Goal: Task Accomplishment & Management: Use online tool/utility

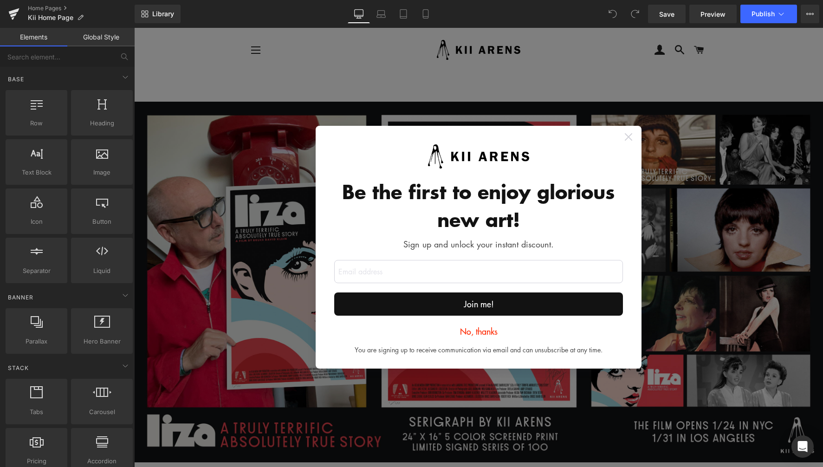
click at [626, 134] on icon at bounding box center [628, 136] width 7 height 7
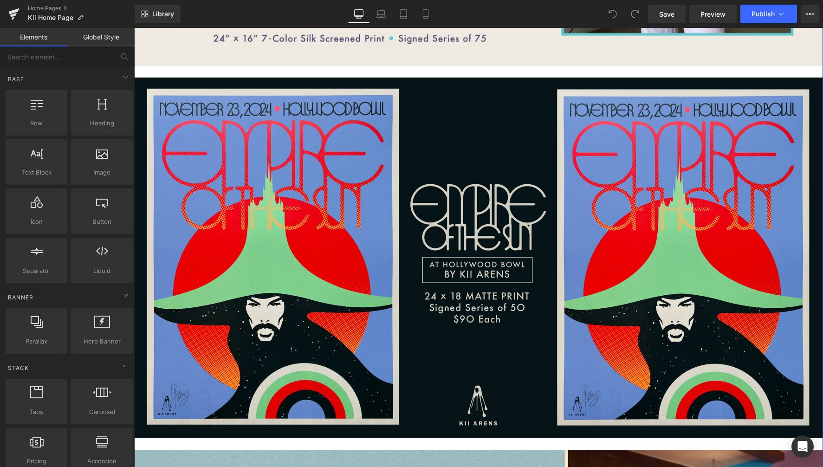
scroll to position [1142, 0]
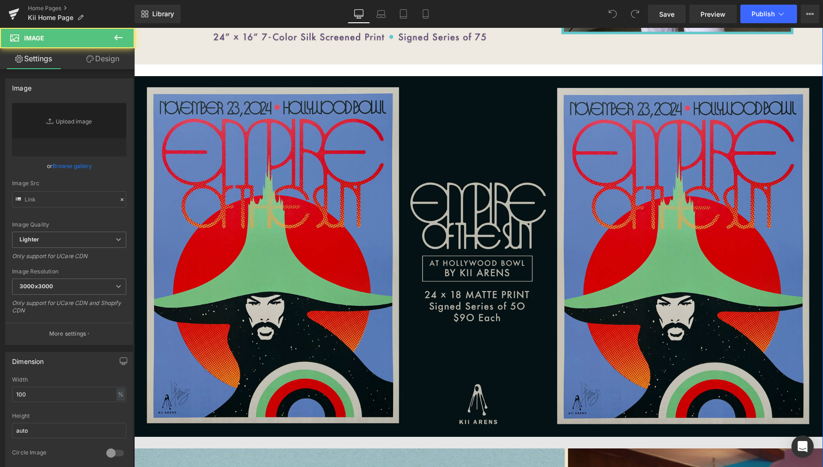
click at [500, 218] on img at bounding box center [478, 262] width 689 height 372
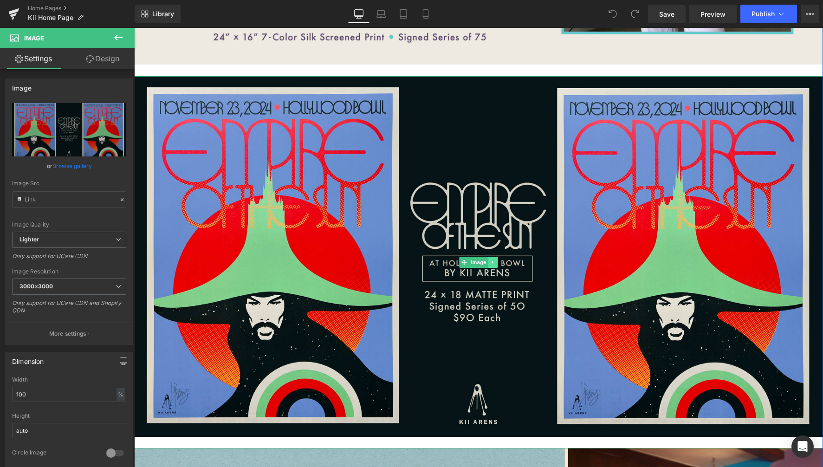
click at [492, 262] on icon at bounding box center [492, 261] width 1 height 3
click at [496, 264] on icon at bounding box center [497, 262] width 5 height 5
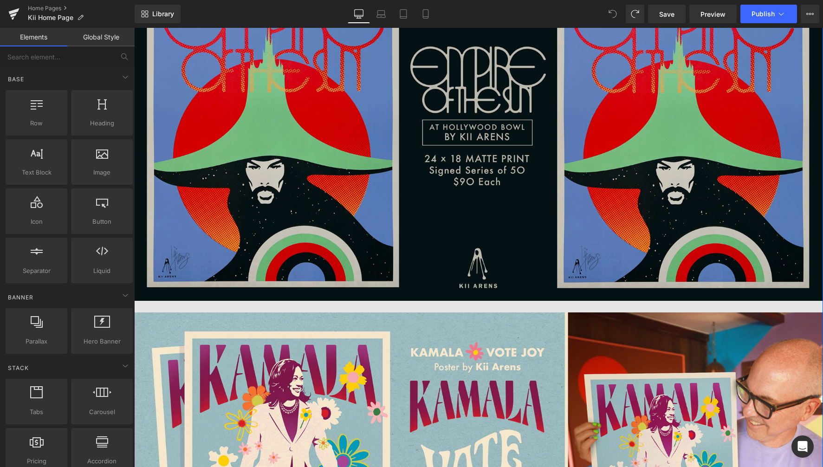
scroll to position [1241, 0]
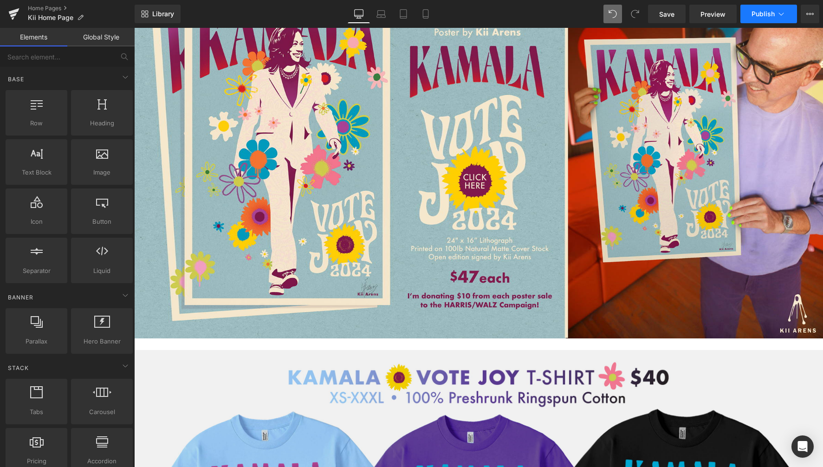
click at [763, 13] on span "Publish" at bounding box center [763, 13] width 23 height 7
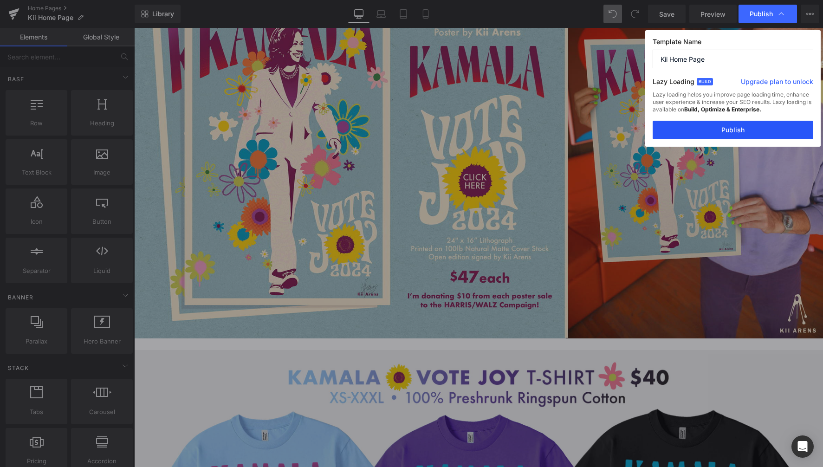
click at [729, 130] on button "Publish" at bounding box center [733, 130] width 161 height 19
